Goal: Transaction & Acquisition: Purchase product/service

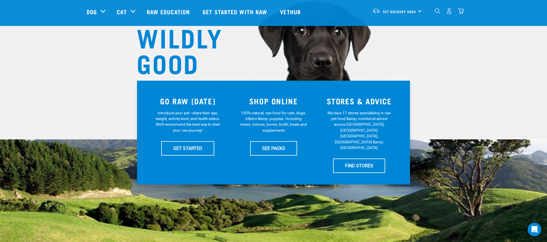
scroll to position [55, 0]
click at [271, 148] on link "SEE PACKS" at bounding box center [273, 148] width 47 height 14
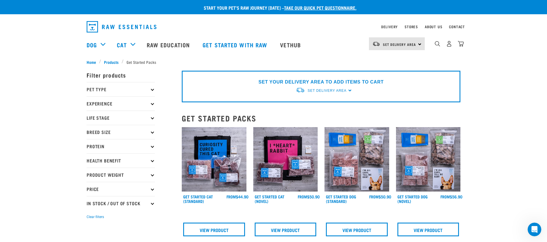
click at [110, 89] on p "Pet Type" at bounding box center [121, 89] width 68 height 14
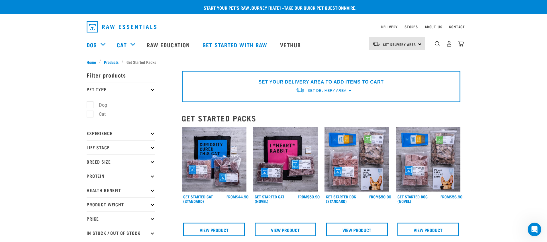
click at [100, 104] on label "Dog" at bounding box center [100, 104] width 20 height 7
click at [90, 104] on input "Dog" at bounding box center [89, 104] width 4 height 4
checkbox input "true"
click at [99, 133] on p "Experience" at bounding box center [121, 133] width 68 height 14
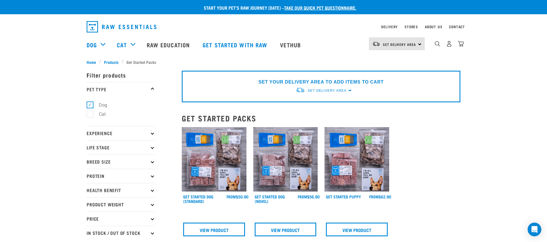
click at [132, 131] on p "Experience" at bounding box center [121, 133] width 68 height 14
click at [124, 158] on label "Experienced Raw Feeder" at bounding box center [120, 157] width 60 height 7
click at [90, 158] on input "Experienced Raw Feeder" at bounding box center [89, 157] width 4 height 4
checkbox input "true"
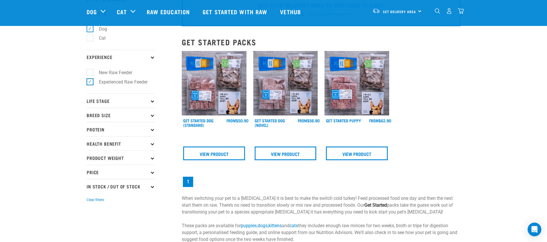
scroll to position [35, 0]
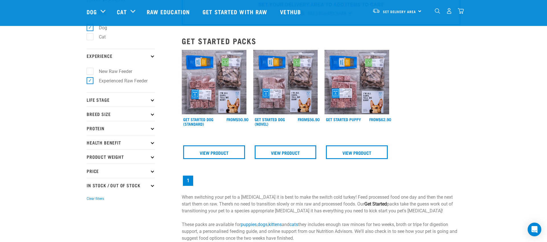
click at [109, 99] on p "Life Stage" at bounding box center [121, 99] width 68 height 14
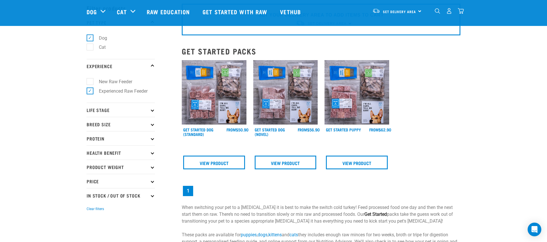
scroll to position [25, 0]
click at [153, 110] on icon at bounding box center [152, 109] width 3 height 3
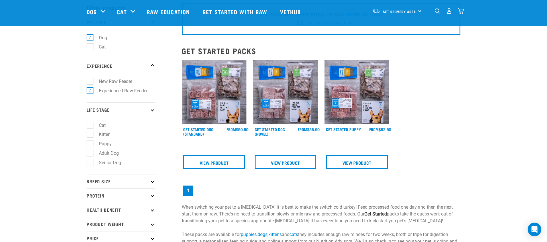
click at [106, 163] on label "Senior Dog" at bounding box center [107, 162] width 34 height 7
click at [90, 163] on input "Senior Dog" at bounding box center [89, 162] width 4 height 4
checkbox input "true"
click at [153, 182] on icon at bounding box center [152, 181] width 3 height 3
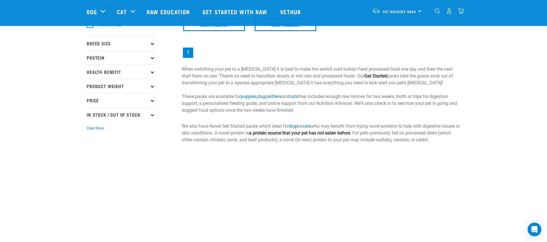
scroll to position [165, 0]
click at [153, 43] on p "Breed Size" at bounding box center [121, 42] width 68 height 14
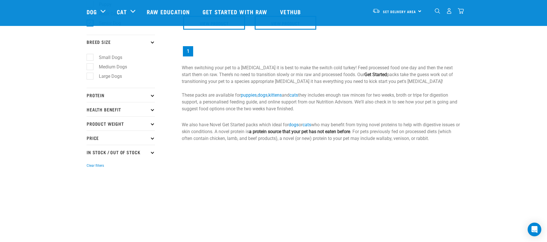
click at [105, 67] on label "Medium Dogs" at bounding box center [110, 66] width 40 height 7
click at [90, 67] on input "Medium Dogs" at bounding box center [89, 66] width 4 height 4
checkbox input "true"
click at [152, 96] on icon at bounding box center [152, 94] width 3 height 3
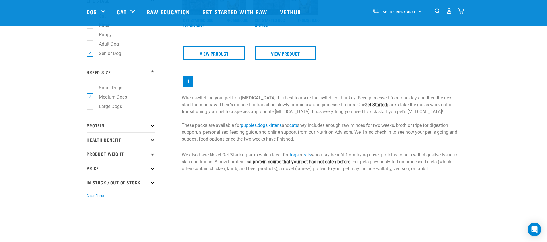
scroll to position [136, 0]
click at [153, 138] on icon at bounding box center [152, 138] width 3 height 3
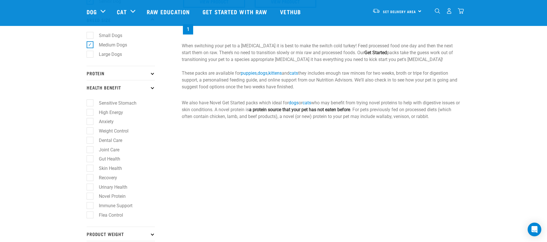
scroll to position [190, 0]
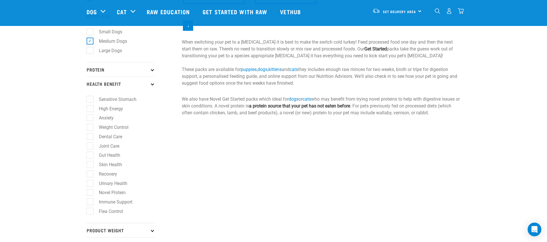
click at [91, 136] on label "Dental Care" at bounding box center [107, 136] width 35 height 7
click at [90, 136] on input "Dental Care" at bounding box center [89, 136] width 4 height 4
checkbox input "true"
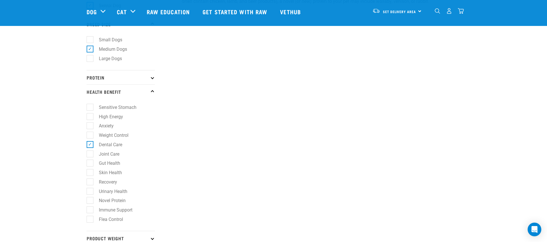
scroll to position [183, 0]
click at [90, 134] on label "Weight Control" at bounding box center [110, 134] width 41 height 7
click at [90, 134] on input "Weight Control" at bounding box center [89, 134] width 4 height 4
checkbox input "true"
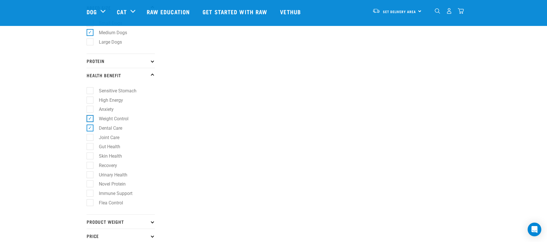
scroll to position [210, 0]
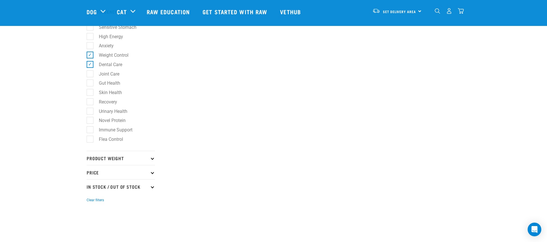
scroll to position [263, 0]
click at [154, 158] on p "Product Weight" at bounding box center [121, 157] width 68 height 14
click at [90, 181] on label "3kg" at bounding box center [99, 181] width 19 height 7
click at [89, 181] on input "3kg" at bounding box center [89, 181] width 4 height 4
checkbox input "true"
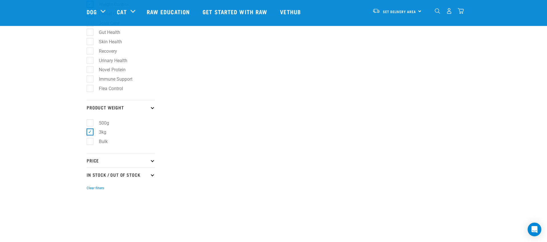
scroll to position [324, 0]
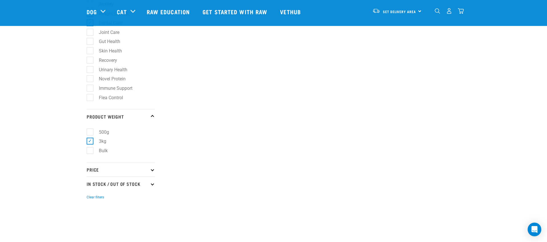
scroll to position [305, 0]
click at [152, 170] on icon at bounding box center [152, 168] width 3 height 3
click at [91, 203] on label "$50 - $100" at bounding box center [106, 203] width 33 height 7
click at [90, 203] on input "$50 - $100" at bounding box center [89, 202] width 4 height 4
checkbox input "true"
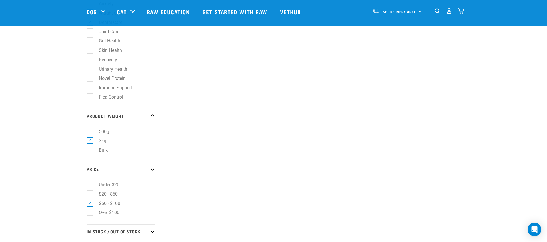
click at [90, 193] on label "$20 - $50" at bounding box center [105, 193] width 30 height 7
click at [88, 193] on input "$20 - $50" at bounding box center [89, 193] width 4 height 4
checkbox input "true"
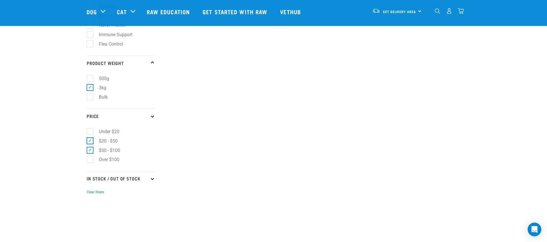
scroll to position [360, 0]
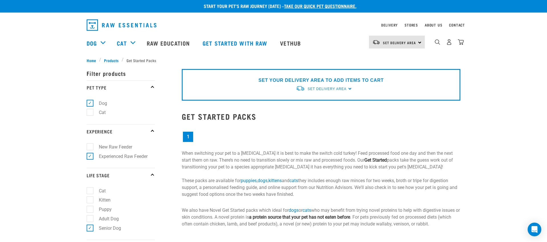
scroll to position [3, 0]
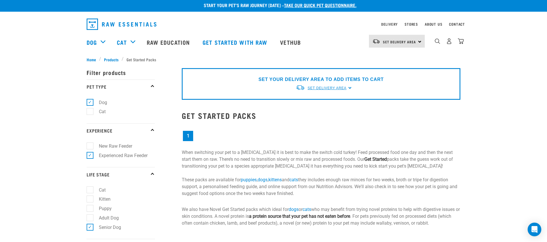
click at [329, 88] on span "Set Delivery Area" at bounding box center [327, 88] width 39 height 4
click at [306, 101] on link "[GEOGRAPHIC_DATA]" at bounding box center [324, 101] width 57 height 9
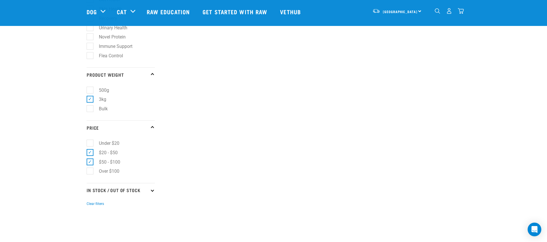
scroll to position [347, 0]
click at [133, 189] on p "In Stock / Out Of Stock" at bounding box center [121, 189] width 68 height 14
click at [105, 205] on label "In Stock" at bounding box center [104, 204] width 28 height 7
click at [90, 205] on input "In Stock" at bounding box center [89, 204] width 4 height 4
checkbox input "true"
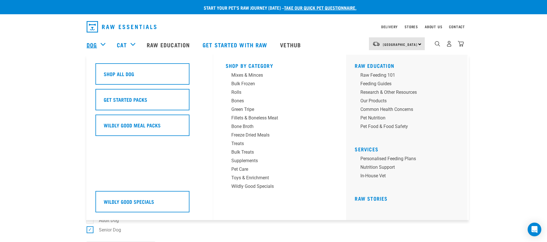
click at [88, 44] on link "Dog" at bounding box center [92, 44] width 10 height 9
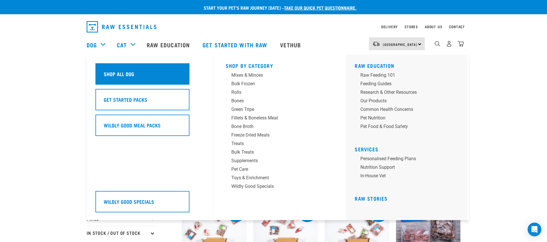
click at [136, 74] on div "Shop All Dog" at bounding box center [142, 73] width 94 height 21
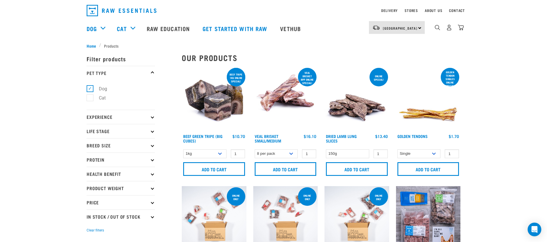
scroll to position [17, 0]
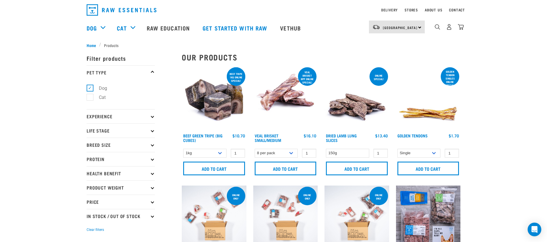
click at [150, 117] on p "Experience" at bounding box center [121, 116] width 68 height 14
click at [122, 141] on label "Experienced Raw Feeder" at bounding box center [120, 141] width 60 height 7
click at [90, 141] on input "Experienced Raw Feeder" at bounding box center [89, 140] width 4 height 4
checkbox input "true"
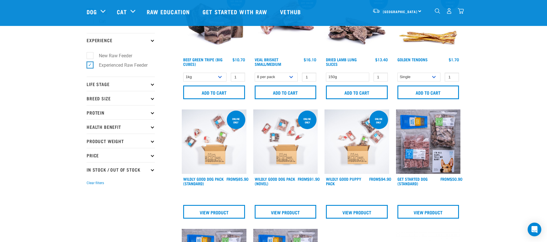
scroll to position [53, 0]
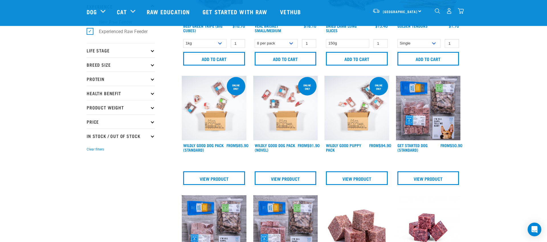
scroll to position [78, 0]
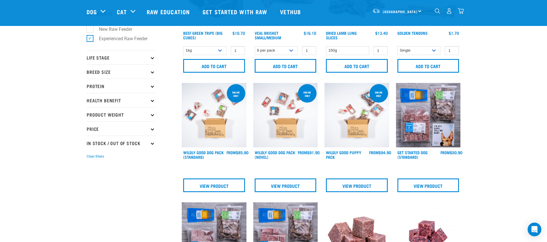
click at [152, 101] on icon at bounding box center [152, 100] width 3 height 3
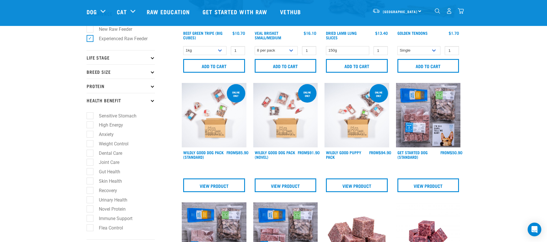
scroll to position [86, 0]
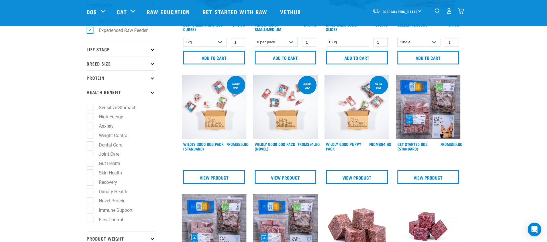
click at [106, 146] on label "Dental Care" at bounding box center [107, 144] width 35 height 7
click at [90, 146] on input "Dental Care" at bounding box center [89, 144] width 4 height 4
checkbox input "true"
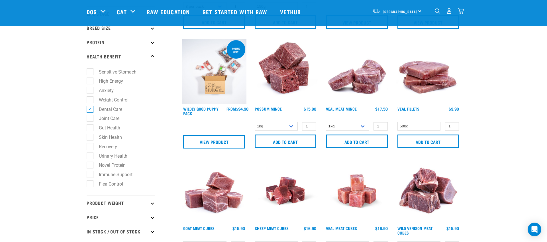
scroll to position [115, 0]
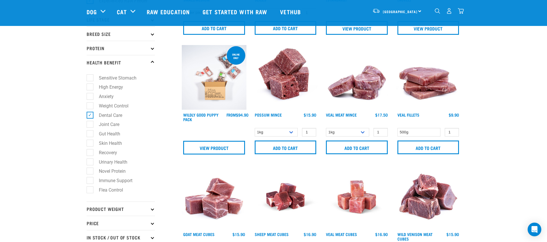
click at [91, 106] on label "Weight Control" at bounding box center [110, 105] width 41 height 7
click at [90, 106] on input "Weight Control" at bounding box center [89, 105] width 4 height 4
checkbox input "true"
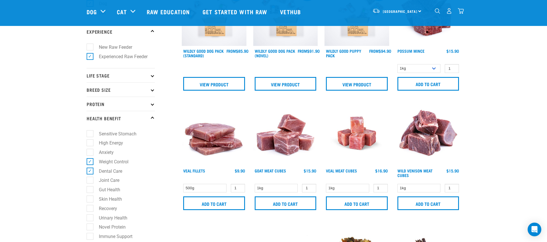
scroll to position [59, 0]
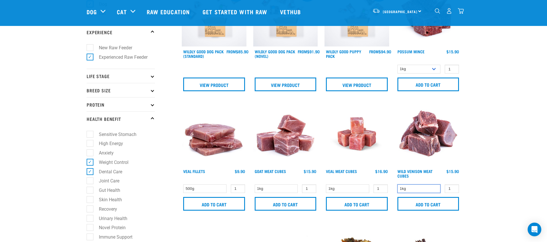
click at [409, 189] on select "1kg" at bounding box center [419, 188] width 43 height 9
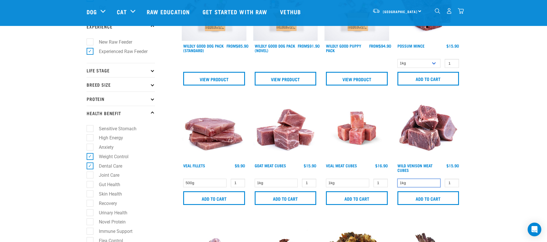
scroll to position [66, 0]
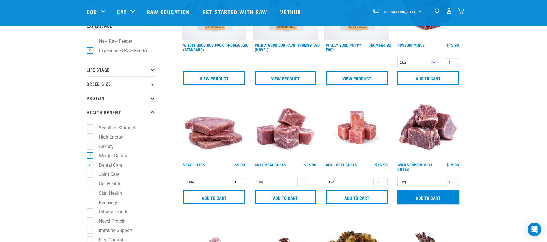
click at [423, 198] on input "Add to cart" at bounding box center [429, 197] width 62 height 14
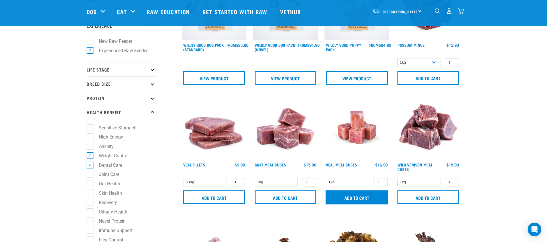
click at [360, 197] on input "Add to cart" at bounding box center [357, 197] width 62 height 14
click at [193, 182] on select "500g" at bounding box center [204, 182] width 43 height 9
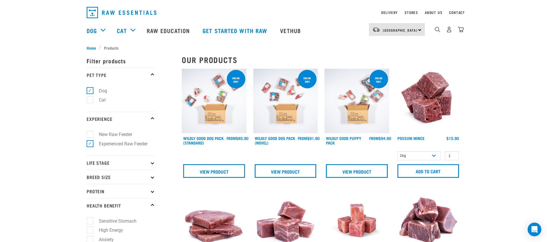
scroll to position [13, 0]
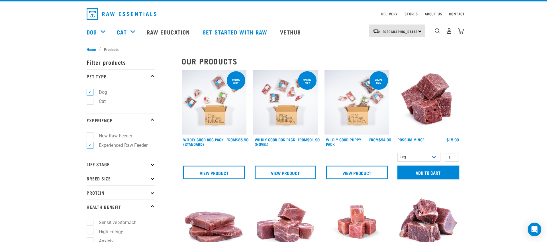
click at [427, 171] on input "Add to cart" at bounding box center [429, 173] width 62 height 14
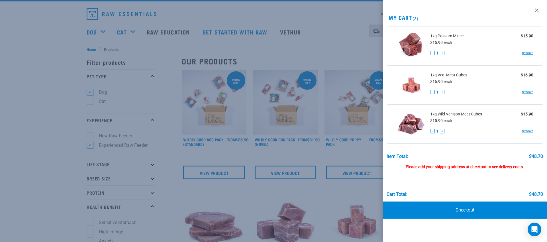
click at [432, 168] on div "Please add your shipping address at checkout to see delivery costs." at bounding box center [465, 164] width 156 height 10
click at [464, 210] on link "Checkout" at bounding box center [465, 209] width 164 height 17
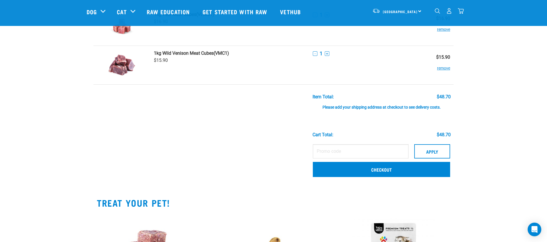
scroll to position [92, 0]
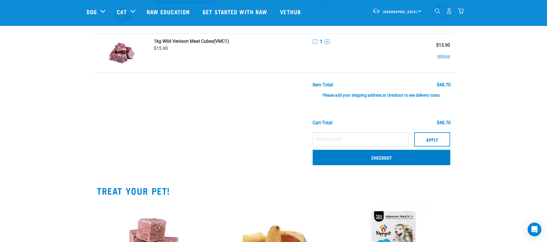
click at [383, 157] on link "Checkout" at bounding box center [381, 157] width 137 height 15
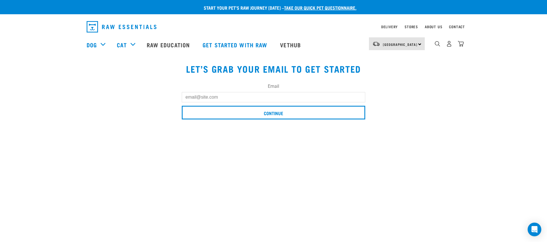
click at [191, 97] on input "Email" at bounding box center [274, 97] width 184 height 10
type input "[PERSON_NAME][EMAIL_ADDRESS][DOMAIN_NAME]"
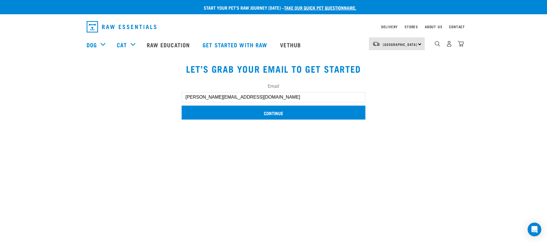
click at [267, 113] on input "Continue" at bounding box center [274, 113] width 184 height 14
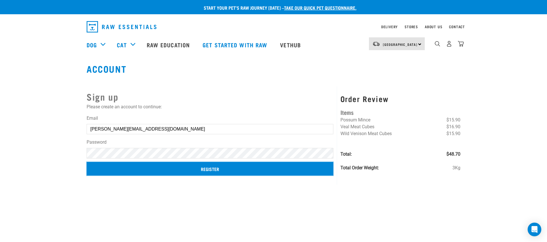
click at [204, 168] on input "Register" at bounding box center [210, 169] width 247 height 14
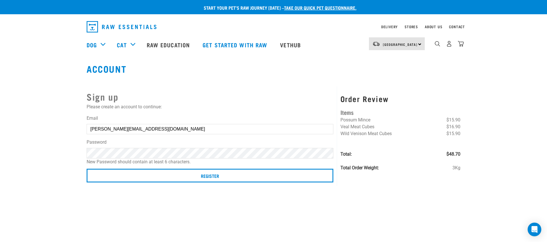
click at [11, 114] on button "delete" at bounding box center [8, 111] width 6 height 6
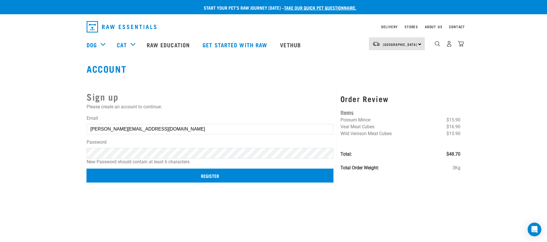
click at [210, 174] on input "Register" at bounding box center [210, 176] width 247 height 14
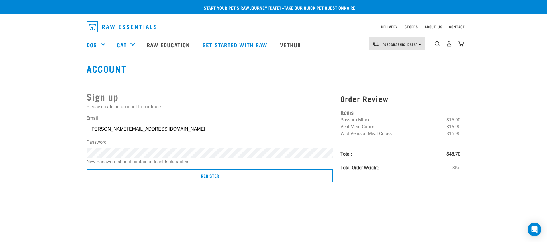
click at [8, 120] on strong "Couldn’t save user." at bounding box center [0, 118] width 16 height 19
drag, startPoint x: 293, startPoint y: 117, endPoint x: 233, endPoint y: 121, distance: 60.0
click at [11, 114] on button "delete" at bounding box center [8, 111] width 6 height 6
drag, startPoint x: 107, startPoint y: 150, endPoint x: 100, endPoint y: 152, distance: 7.2
click at [0, 150] on article "Couldn’t save user." at bounding box center [0, 121] width 0 height 242
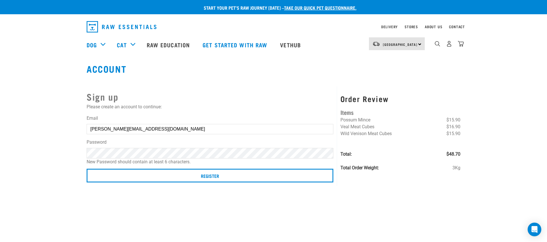
drag, startPoint x: 100, startPoint y: 153, endPoint x: 198, endPoint y: 133, distance: 100.3
click at [0, 153] on article "Couldn’t save user." at bounding box center [0, 121] width 0 height 242
click at [294, 119] on label "Email" at bounding box center [210, 118] width 247 height 7
click at [294, 124] on input "marie@juvenate.co.nz" at bounding box center [210, 129] width 247 height 10
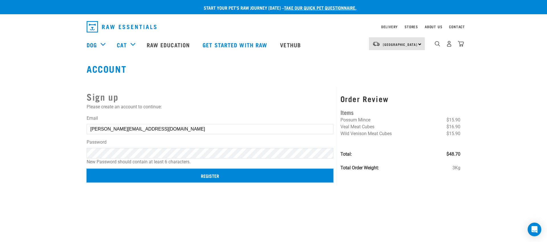
click at [211, 175] on input "Register" at bounding box center [210, 176] width 247 height 14
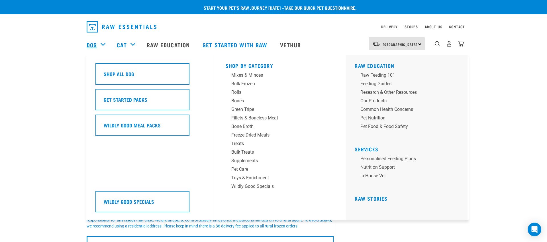
click at [93, 43] on link "Dog" at bounding box center [92, 44] width 10 height 9
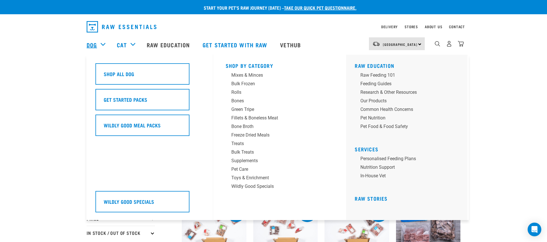
click at [93, 45] on link "Dog" at bounding box center [92, 44] width 10 height 9
click at [235, 169] on div "Pet Care" at bounding box center [275, 169] width 89 height 7
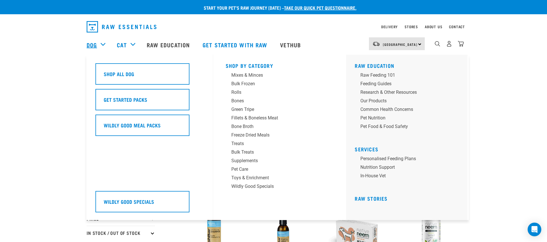
click at [97, 45] on link "Dog" at bounding box center [92, 44] width 10 height 9
click at [238, 160] on div "Supplements" at bounding box center [275, 160] width 89 height 7
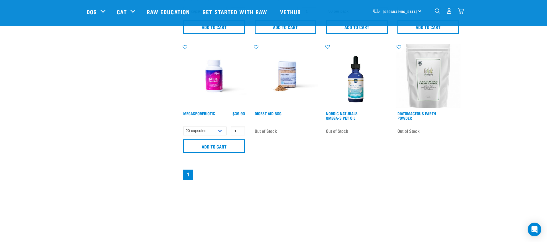
scroll to position [363, 0]
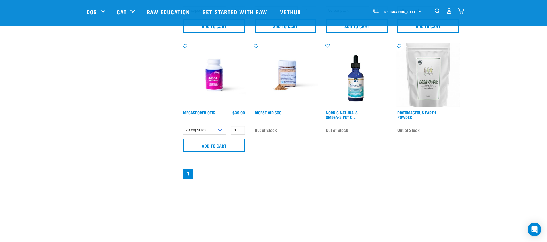
click at [460, 13] on img "dropdown navigation" at bounding box center [461, 11] width 6 height 6
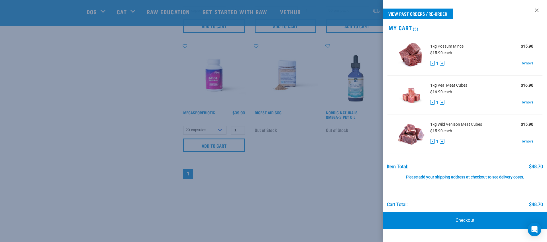
click at [460, 220] on link "Checkout" at bounding box center [465, 220] width 164 height 17
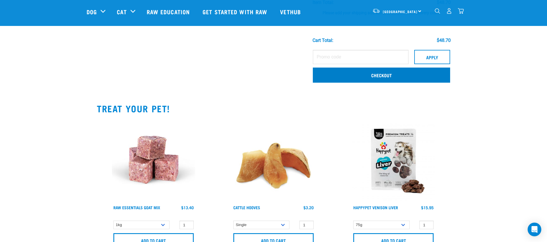
scroll to position [176, 0]
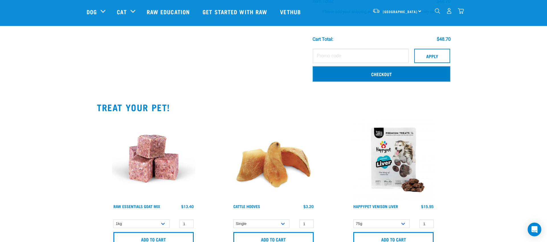
click at [380, 74] on link "Checkout" at bounding box center [381, 73] width 137 height 15
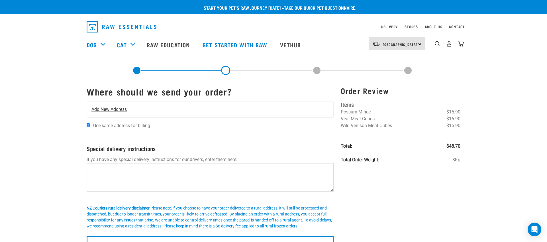
click at [98, 110] on span "Add New Address" at bounding box center [108, 109] width 35 height 7
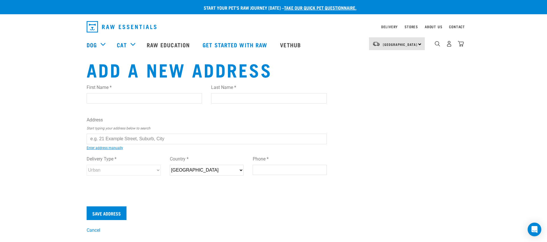
click at [95, 97] on input "First Name *" at bounding box center [144, 98] width 115 height 10
type input "Marie"
type input "August"
type input "45 Arahiwi Grove"
type input "Lower Hutt"
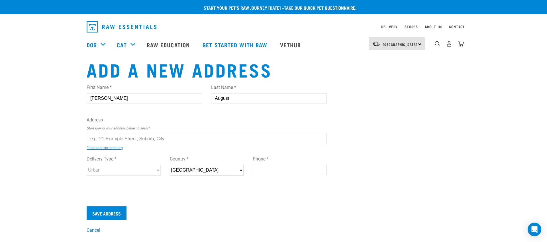
select select "WGN"
type input "5010"
type input "021588202"
click at [110, 137] on input "text" at bounding box center [207, 139] width 240 height 10
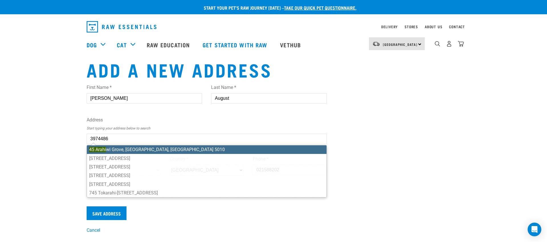
click at [162, 152] on ul "45 Arahi wi Grove, Tirohanga, Lower Hutt 5010 45 Huarahi Pai Road, Huapai, Kume…" at bounding box center [207, 171] width 240 height 52
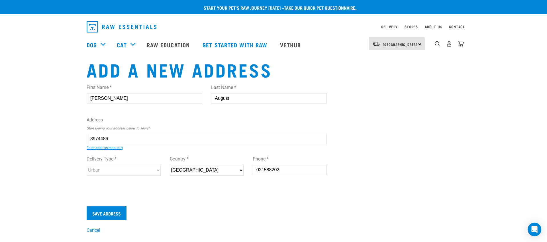
type input "45 Arahiwi Grove, Tirohanga, Lower Hutt 5010"
type input "Tirohanga"
type input "Wellington"
select select "WGN"
select select "Urban"
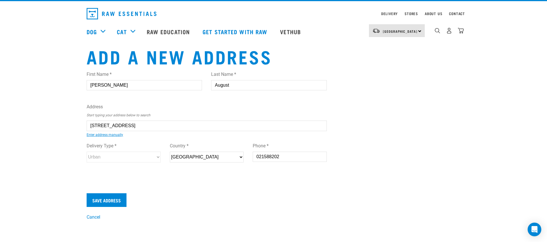
scroll to position [14, 0]
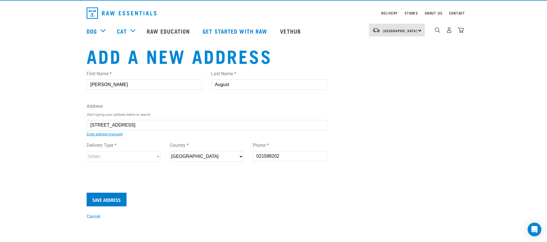
type input "45 Arahiwi Grove, Tirohanga, Lower Hutt 5010"
click at [110, 199] on input "Save Address" at bounding box center [107, 200] width 40 height 14
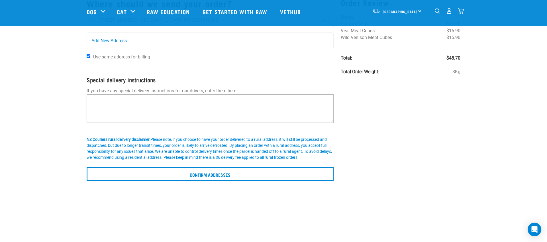
scroll to position [48, 0]
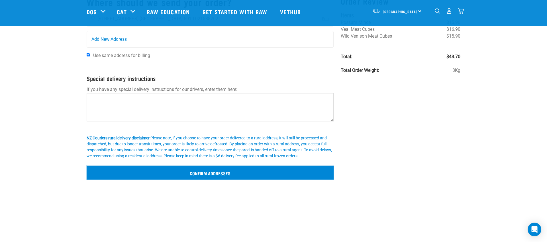
click at [202, 173] on input "Confirm addresses" at bounding box center [210, 173] width 247 height 14
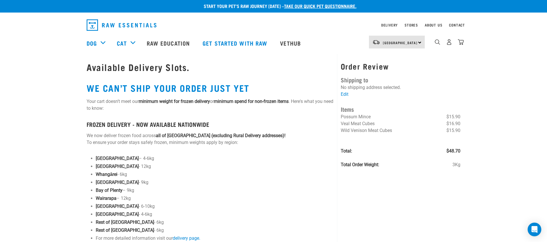
scroll to position [1, 0]
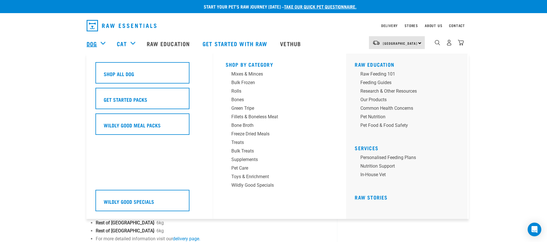
click at [92, 44] on link "Dog" at bounding box center [92, 43] width 10 height 9
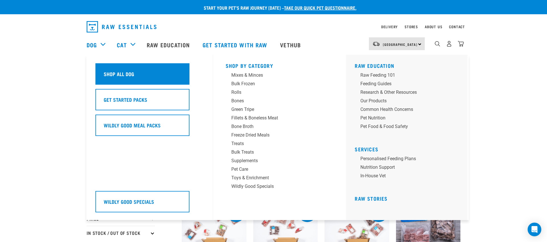
click at [118, 74] on h5 "Shop All Dog" at bounding box center [119, 73] width 30 height 7
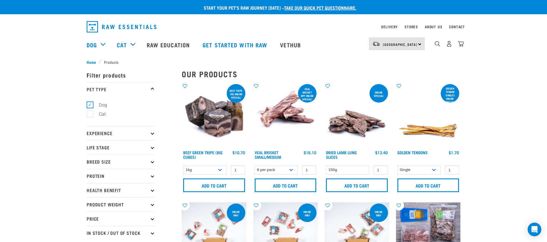
click at [105, 191] on p "Health Benefit" at bounding box center [121, 190] width 68 height 14
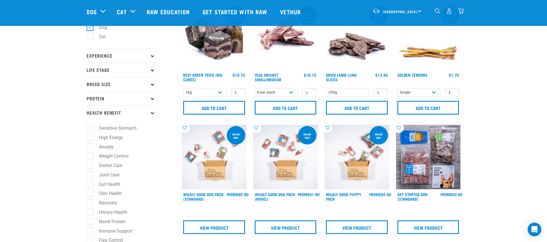
scroll to position [36, 0]
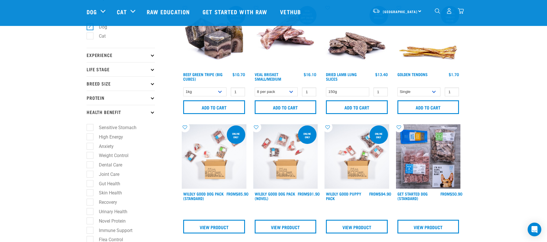
click at [105, 156] on label "Weight Control" at bounding box center [110, 155] width 41 height 7
click at [90, 156] on input "Weight Control" at bounding box center [89, 155] width 4 height 4
checkbox input "true"
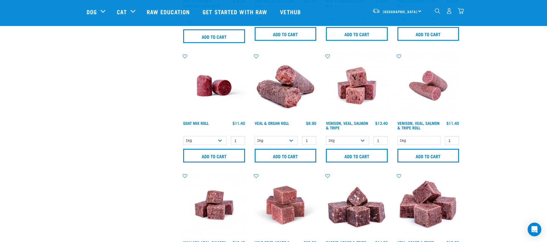
scroll to position [349, 0]
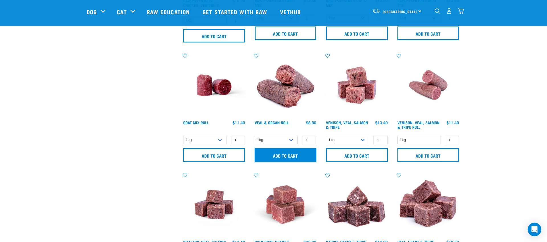
click at [286, 156] on input "Add to cart" at bounding box center [286, 155] width 62 height 14
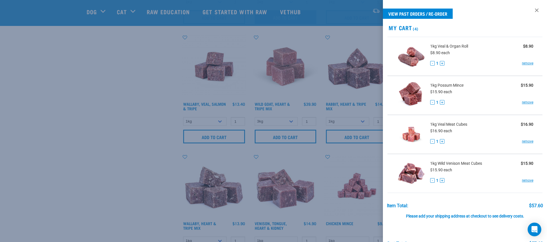
scroll to position [514, 0]
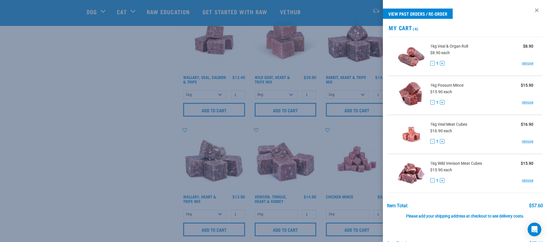
click at [315, 155] on div at bounding box center [273, 121] width 547 height 242
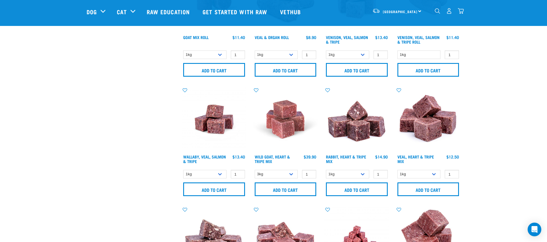
scroll to position [431, 0]
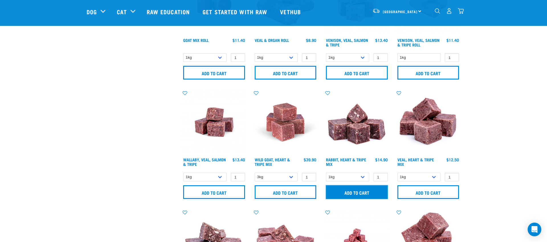
click at [357, 192] on input "Add to cart" at bounding box center [357, 192] width 62 height 14
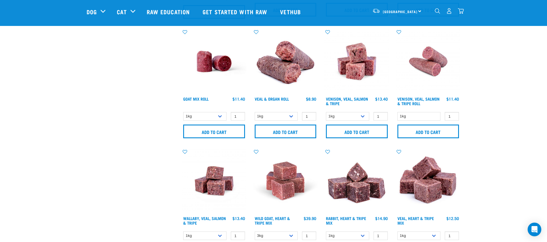
scroll to position [370, 0]
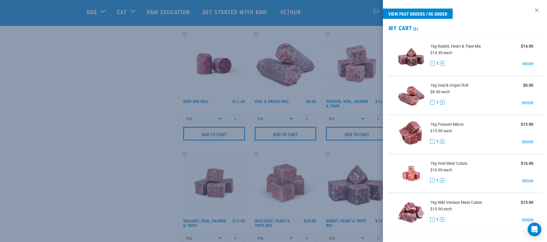
click at [350, 132] on div at bounding box center [273, 121] width 547 height 242
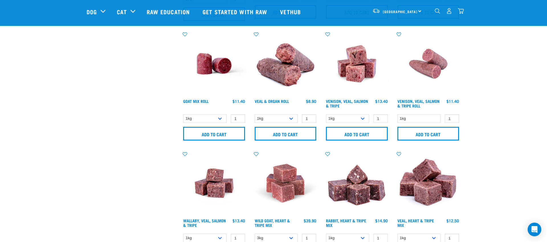
click at [463, 12] on img "dropdown navigation" at bounding box center [461, 11] width 6 height 6
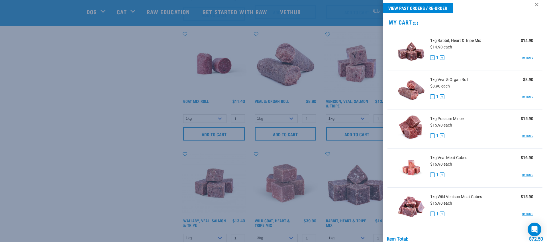
scroll to position [0, 0]
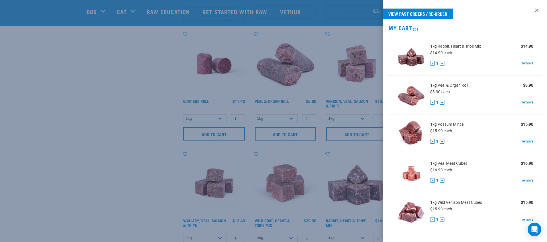
click at [354, 89] on div at bounding box center [273, 121] width 547 height 242
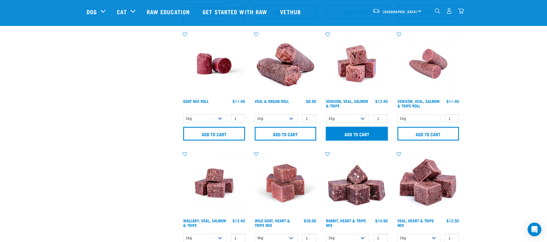
click at [354, 134] on input "Add to cart" at bounding box center [357, 134] width 62 height 14
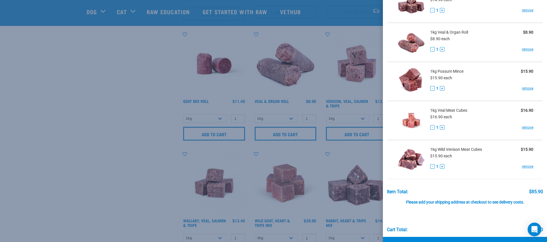
scroll to position [111, 0]
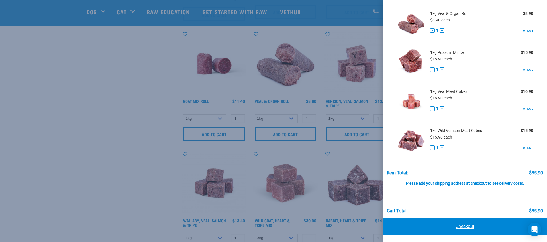
click at [460, 227] on link "Checkout" at bounding box center [465, 226] width 164 height 17
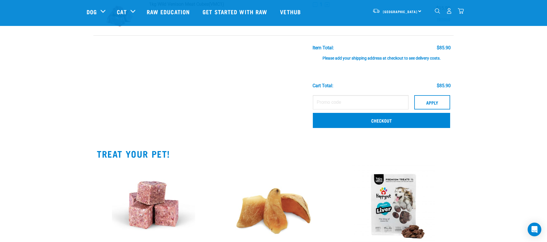
scroll to position [246, 0]
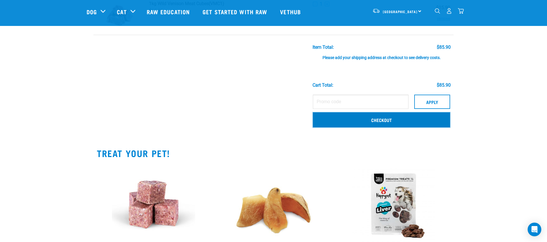
click at [380, 120] on link "Checkout" at bounding box center [381, 119] width 137 height 15
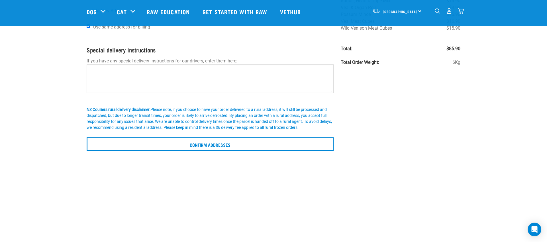
scroll to position [77, 0]
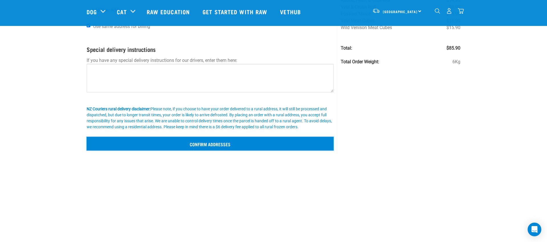
click at [221, 146] on input "Confirm addresses" at bounding box center [210, 144] width 247 height 14
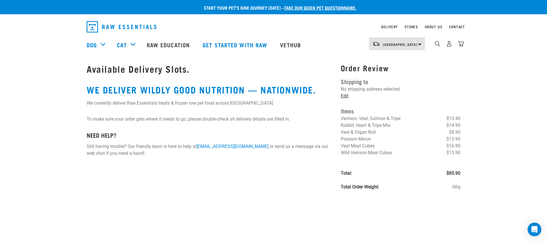
click at [344, 95] on link "Edit" at bounding box center [345, 95] width 8 height 5
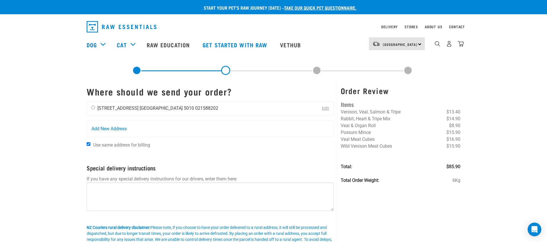
click at [94, 109] on input "radio" at bounding box center [93, 108] width 4 height 4
radio input "true"
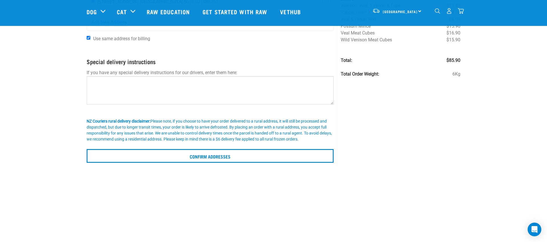
scroll to position [66, 0]
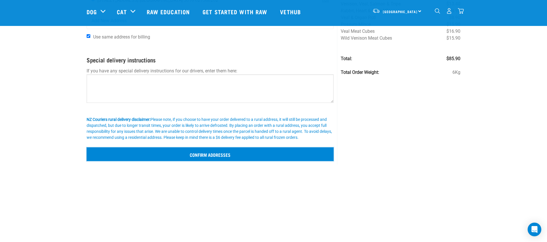
click at [217, 154] on input "Confirm addresses" at bounding box center [210, 154] width 247 height 14
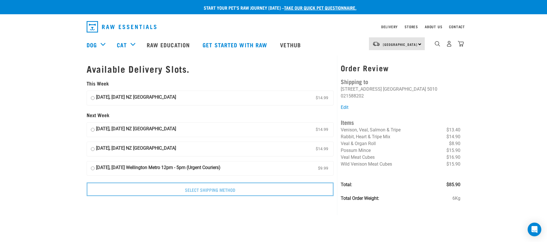
click at [92, 98] on input "22 August, Friday NZ Couriers North Island $14.99" at bounding box center [93, 98] width 4 height 9
radio input "true"
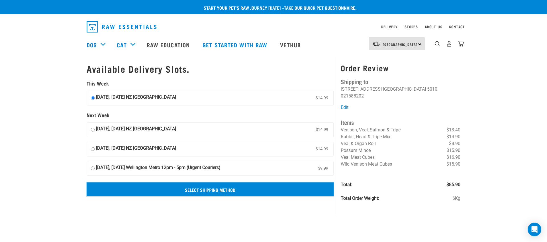
click at [202, 189] on input "Select Shipping Method" at bounding box center [210, 189] width 247 height 14
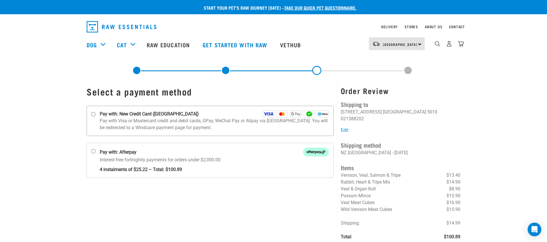
click at [95, 113] on input "Pay with: New Credit Card ([GEOGRAPHIC_DATA])" at bounding box center [93, 114] width 5 height 5
radio input "true"
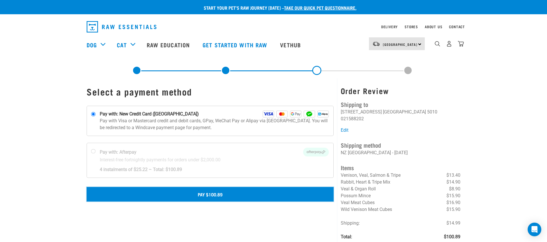
click at [210, 195] on button "Pay $100.89" at bounding box center [210, 194] width 247 height 14
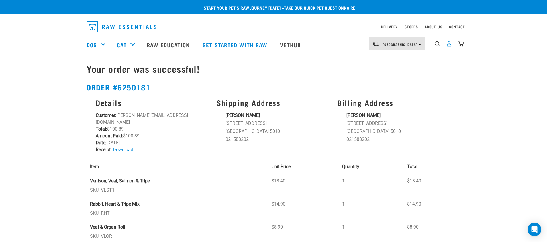
click at [451, 45] on img "dropdown navigation" at bounding box center [449, 44] width 6 height 6
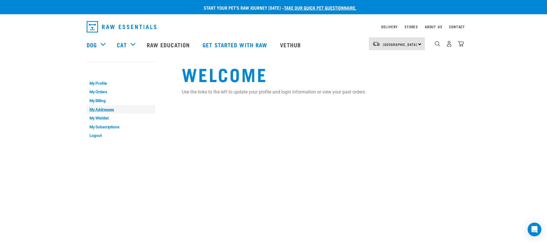
click at [100, 109] on link "My Addresses" at bounding box center [121, 109] width 68 height 9
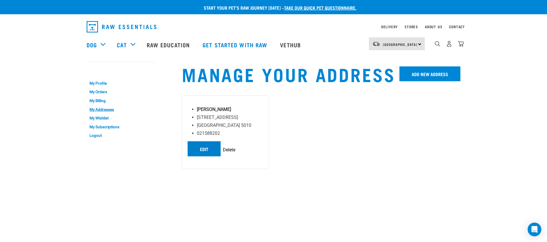
click at [201, 148] on link "Edit" at bounding box center [204, 148] width 33 height 15
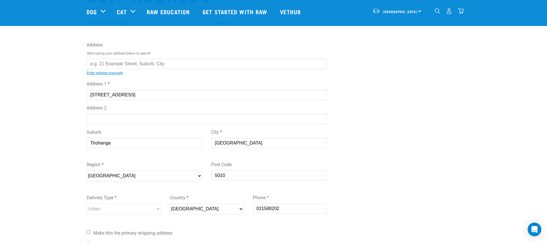
scroll to position [34, 0]
drag, startPoint x: 242, startPoint y: 142, endPoint x: 210, endPoint y: 142, distance: 32.2
click at [210, 142] on div "Suburb Tirohanga City * [GEOGRAPHIC_DATA]" at bounding box center [206, 139] width 249 height 32
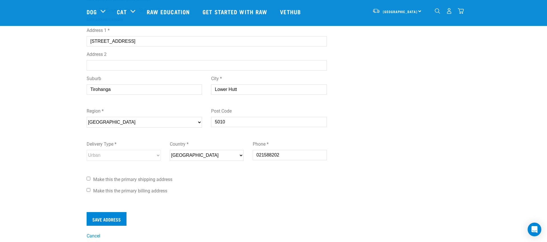
scroll to position [87, 0]
type input "Lower Hutt"
click at [105, 180] on span "Make this the primary shipping address" at bounding box center [132, 178] width 79 height 5
click at [90, 180] on input "Make this the primary shipping address" at bounding box center [89, 178] width 4 height 4
checkbox input "true"
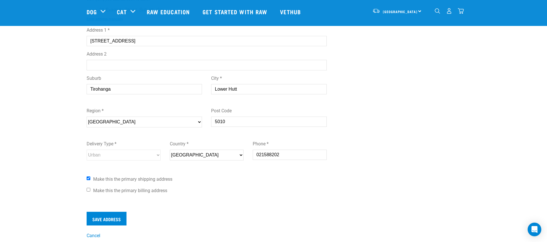
click at [96, 191] on span "Make this the primary billing address" at bounding box center [130, 190] width 74 height 5
click at [90, 191] on input "Make this the primary billing address" at bounding box center [89, 190] width 4 height 4
checkbox input "true"
click at [110, 220] on input "Save Address" at bounding box center [107, 219] width 40 height 14
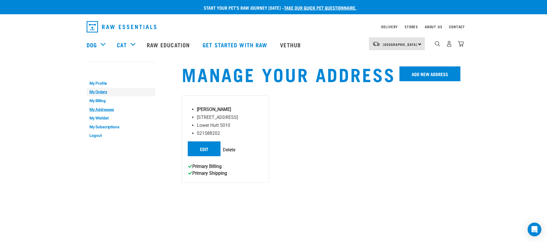
click at [97, 92] on link "My Orders" at bounding box center [121, 92] width 68 height 9
